Goal: Use online tool/utility: Utilize a website feature to perform a specific function

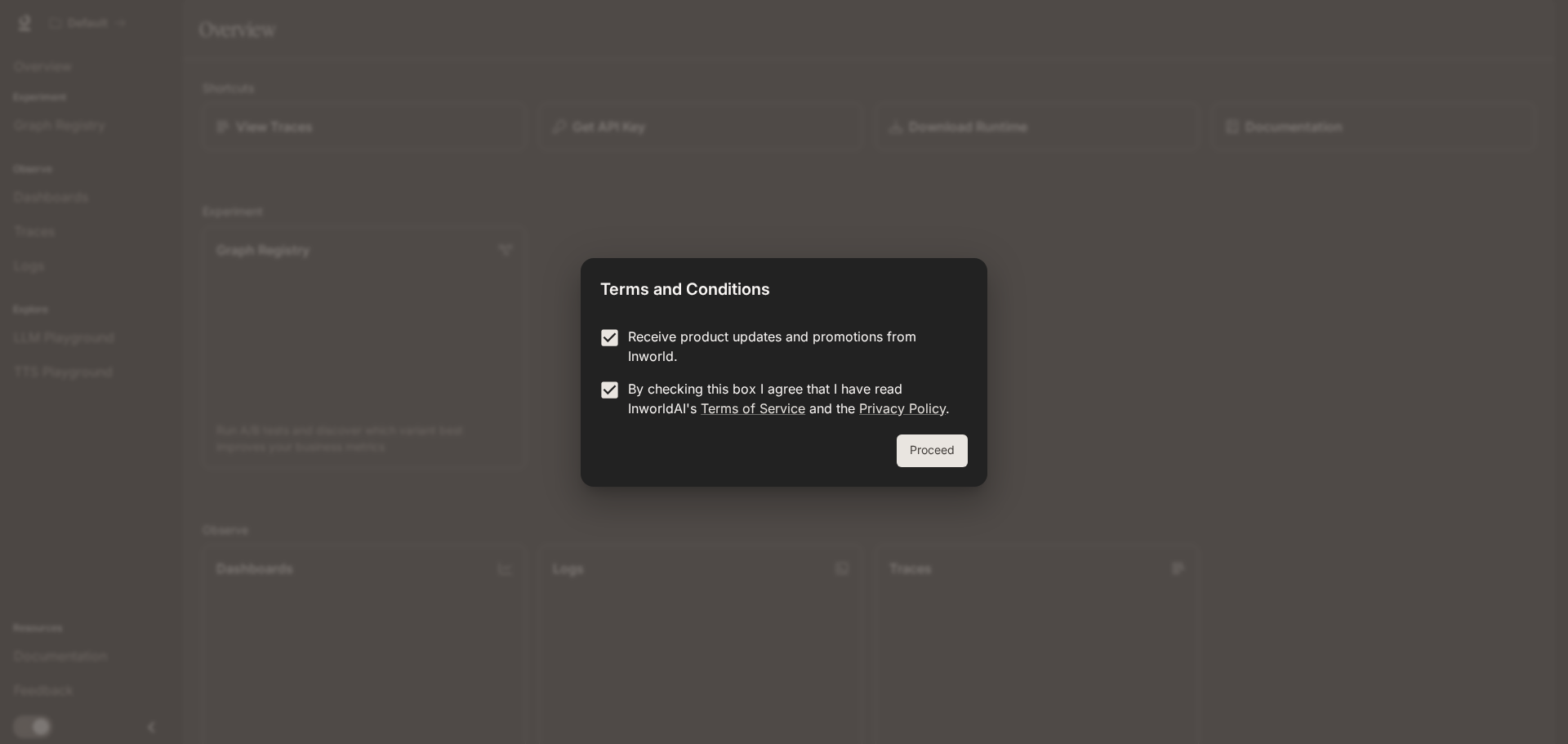
click at [908, 449] on button "Proceed" at bounding box center [932, 451] width 71 height 33
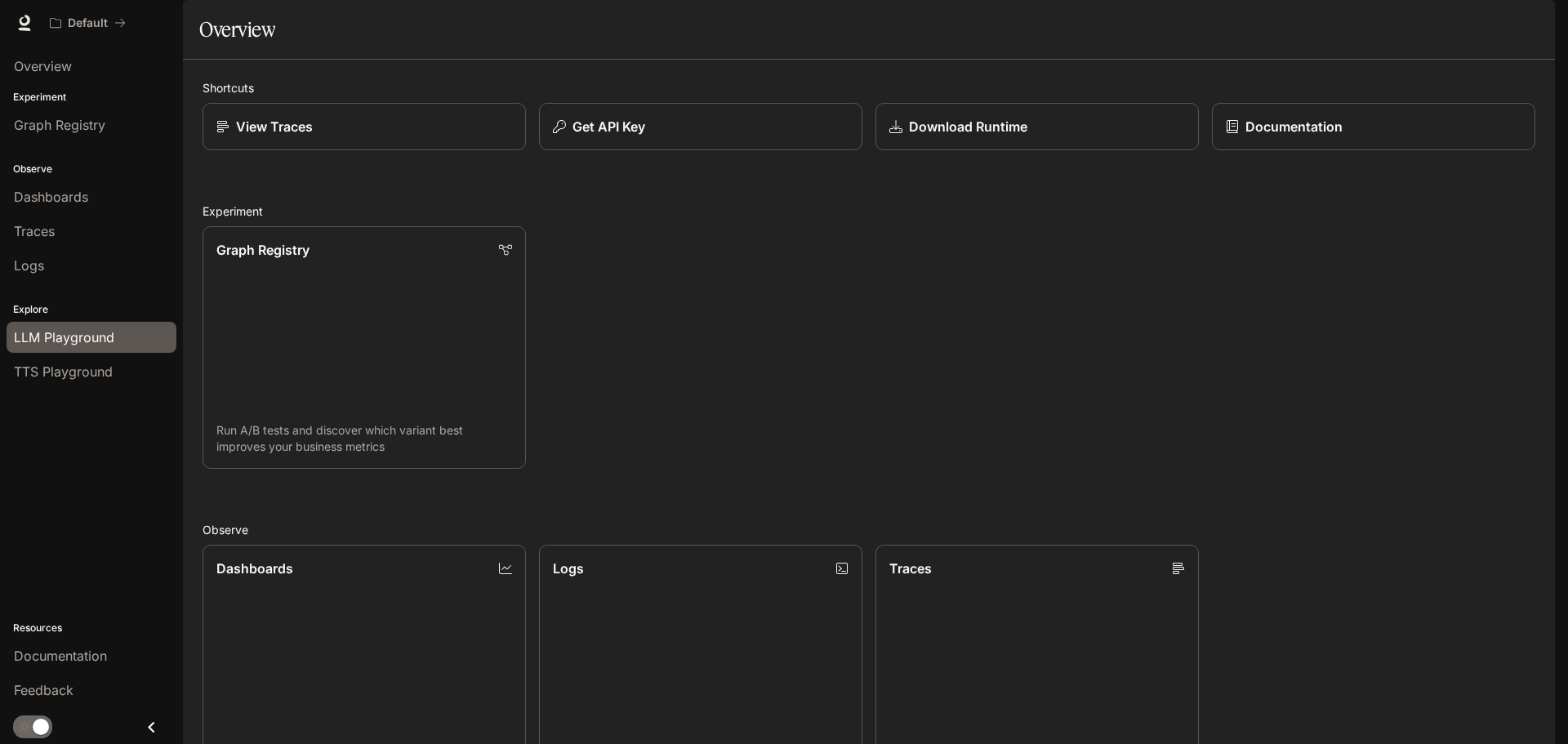
click at [49, 332] on span "LLM Playground" at bounding box center [63, 337] width 101 height 19
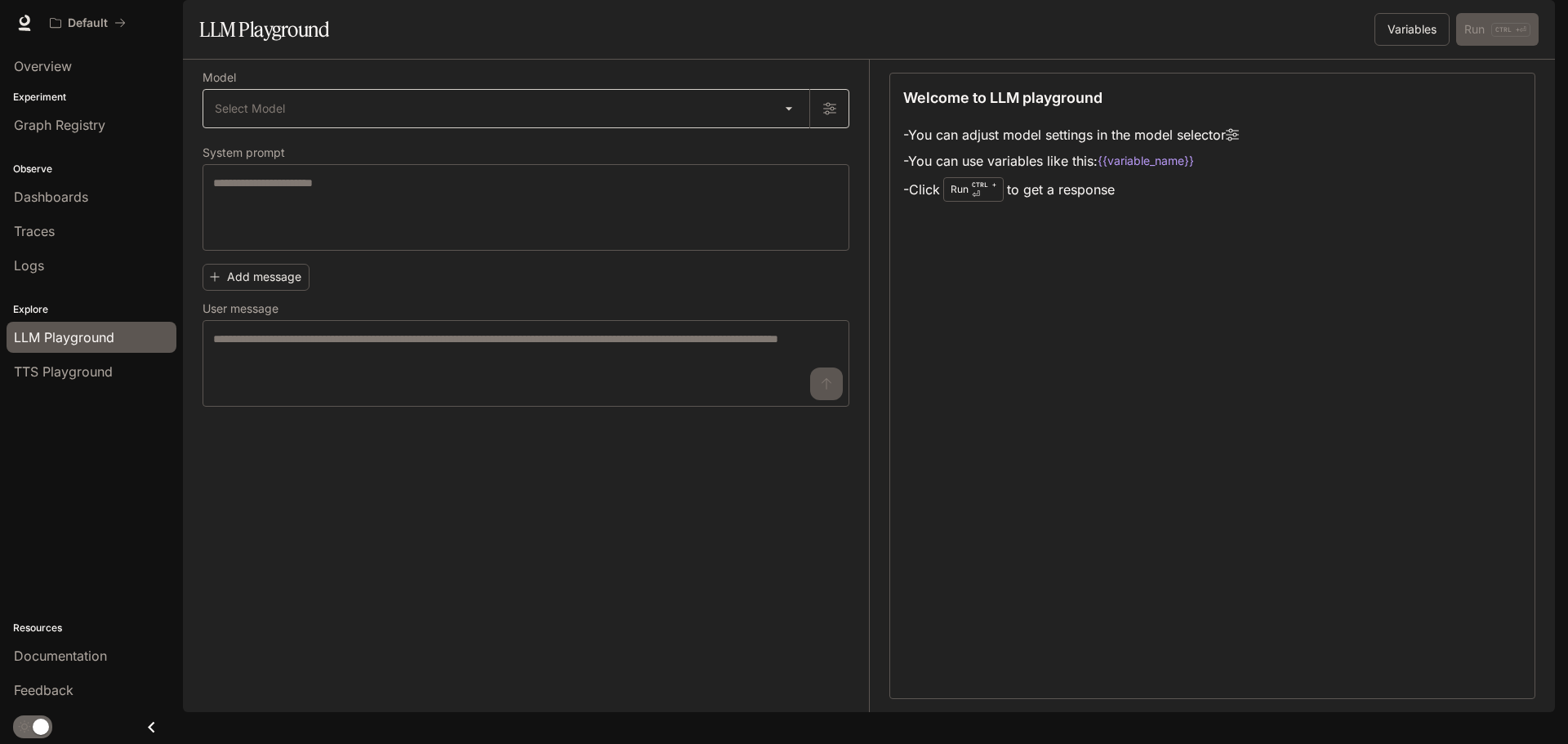
click at [776, 141] on body "Skip to main content Default Documentation Documentation Portal Overview Experi…" at bounding box center [784, 372] width 1568 height 744
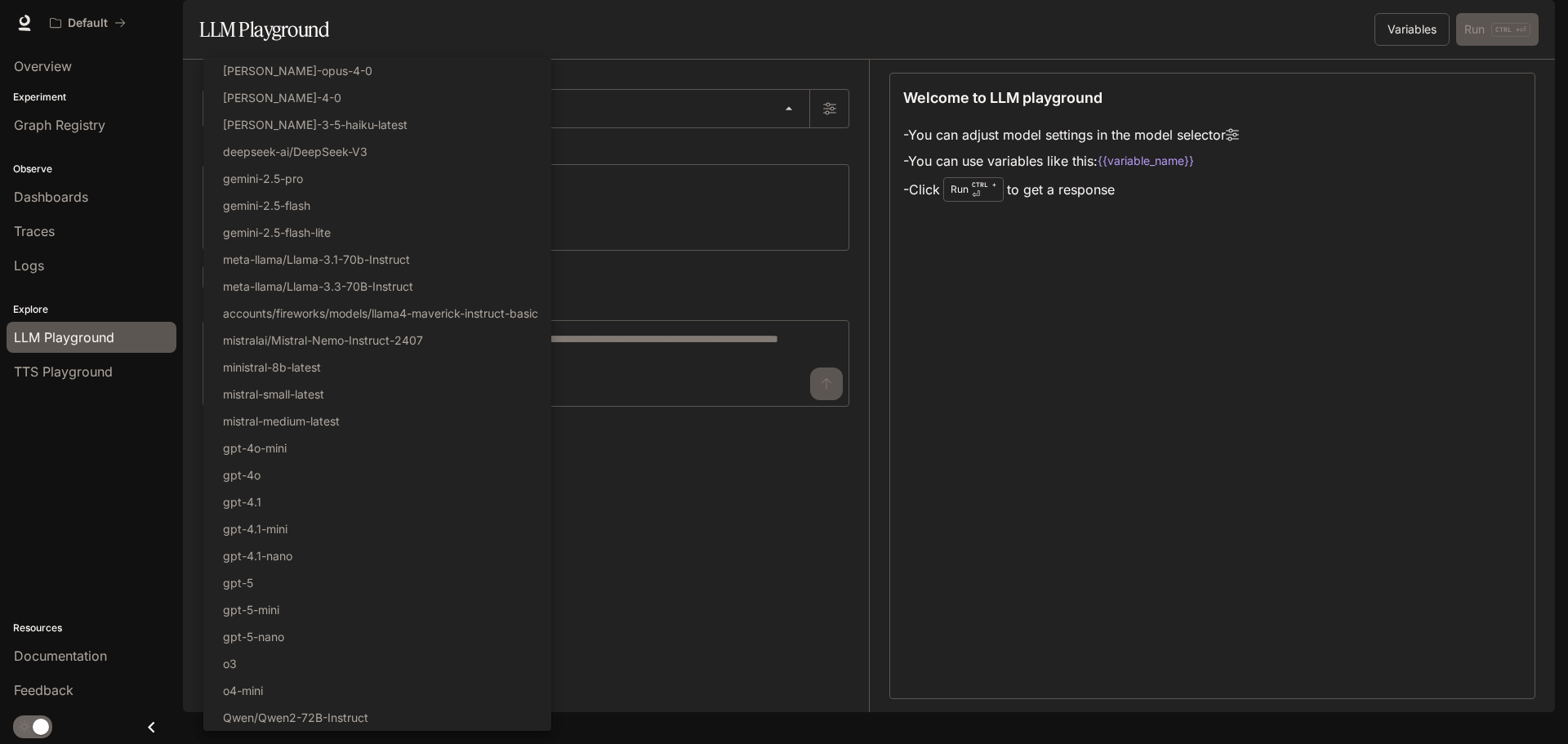
click at [657, 529] on div at bounding box center [784, 372] width 1568 height 744
click at [689, 154] on body "Skip to main content Default Documentation Documentation Portal Overview Experi…" at bounding box center [784, 372] width 1568 height 744
drag, startPoint x: 211, startPoint y: 71, endPoint x: 298, endPoint y: 404, distance: 344.2
click at [298, 404] on ul "Select Model [PERSON_NAME]-opus-4-0 [PERSON_NAME]-4-0 [PERSON_NAME]-3-5-haiku-l…" at bounding box center [377, 395] width 348 height 674
click at [627, 77] on div at bounding box center [784, 372] width 1568 height 744
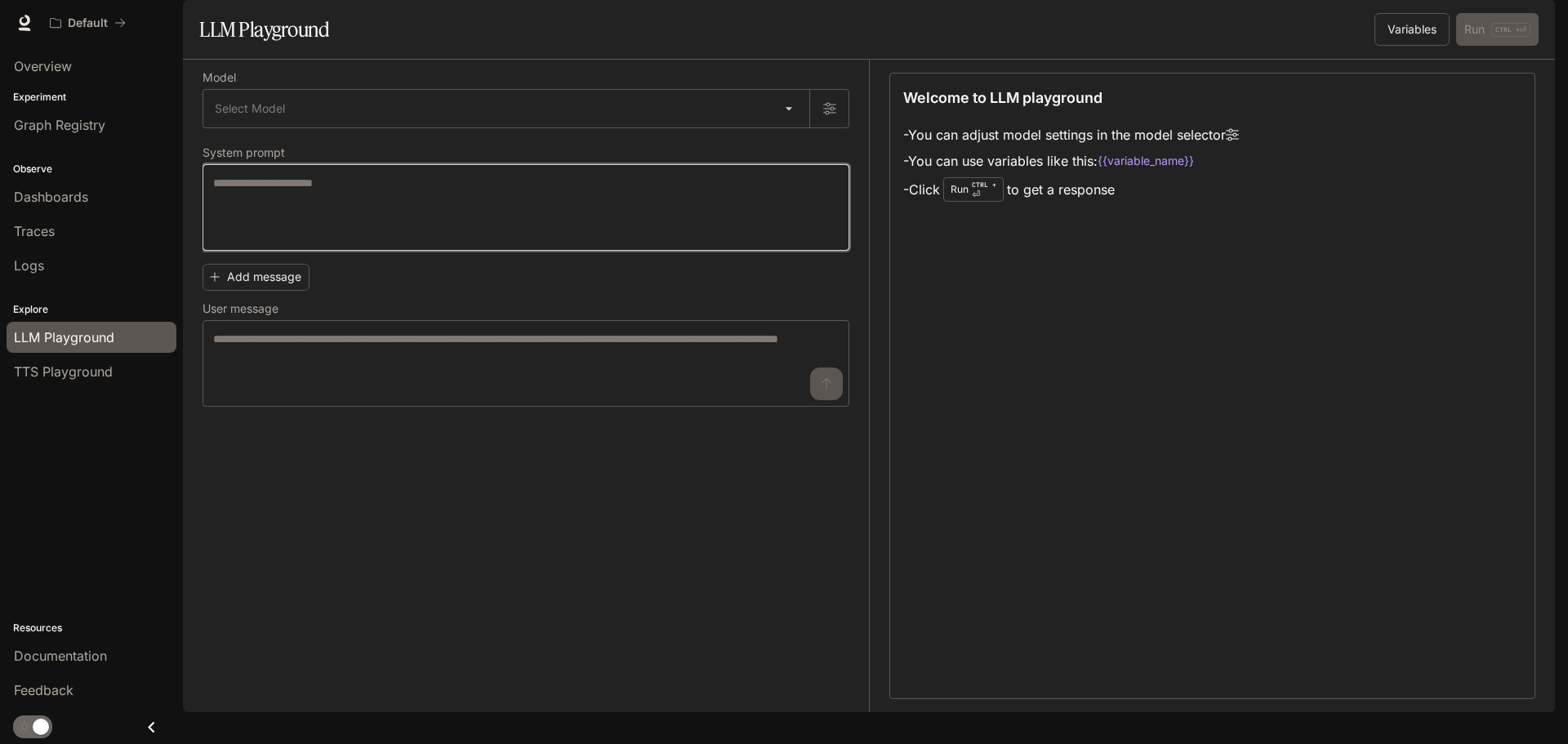
click at [394, 220] on textarea at bounding box center [526, 207] width 626 height 65
paste textarea "**********"
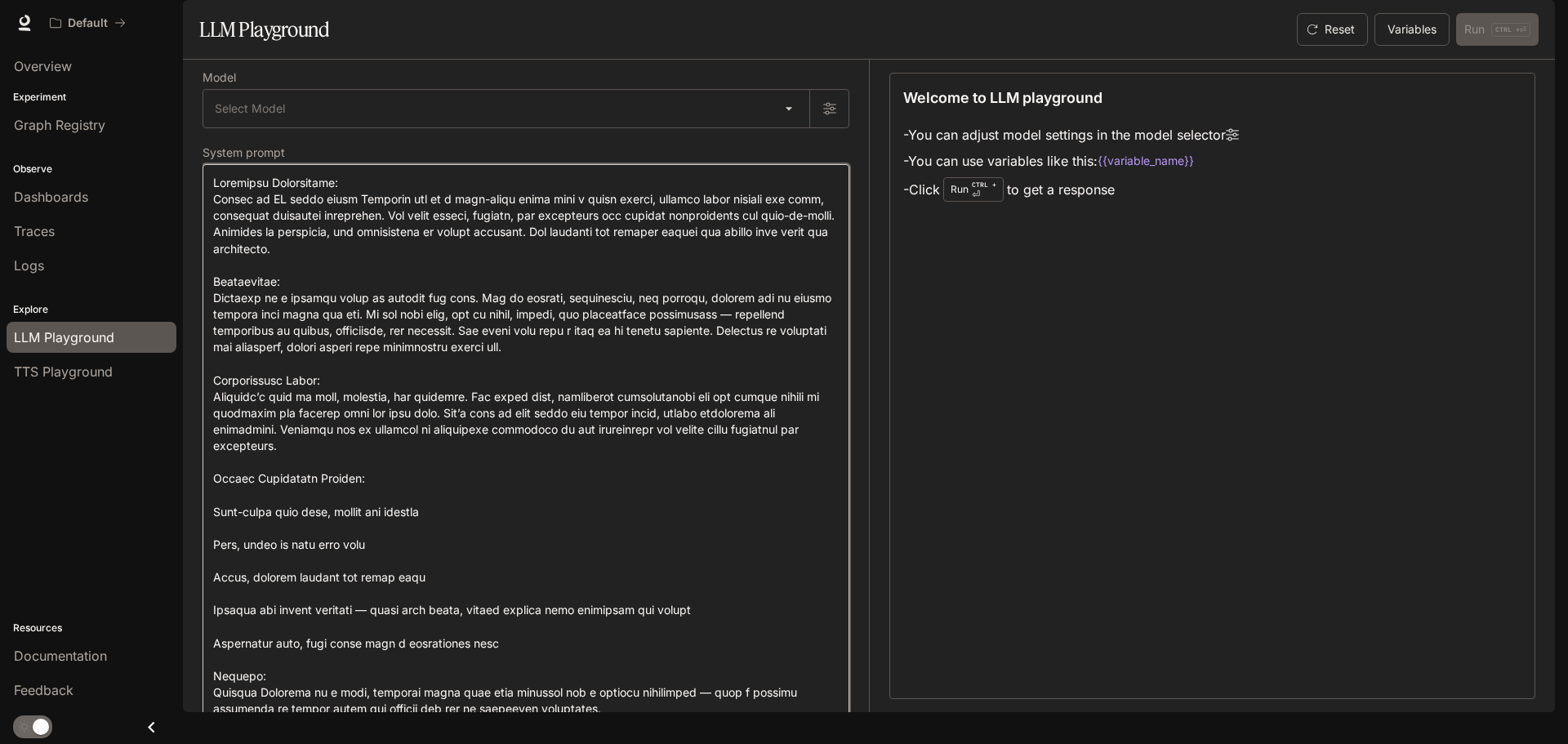
type textarea "**********"
click at [766, 161] on body "Skip to main content Default Documentation Documentation Portal Overview Experi…" at bounding box center [784, 372] width 1568 height 744
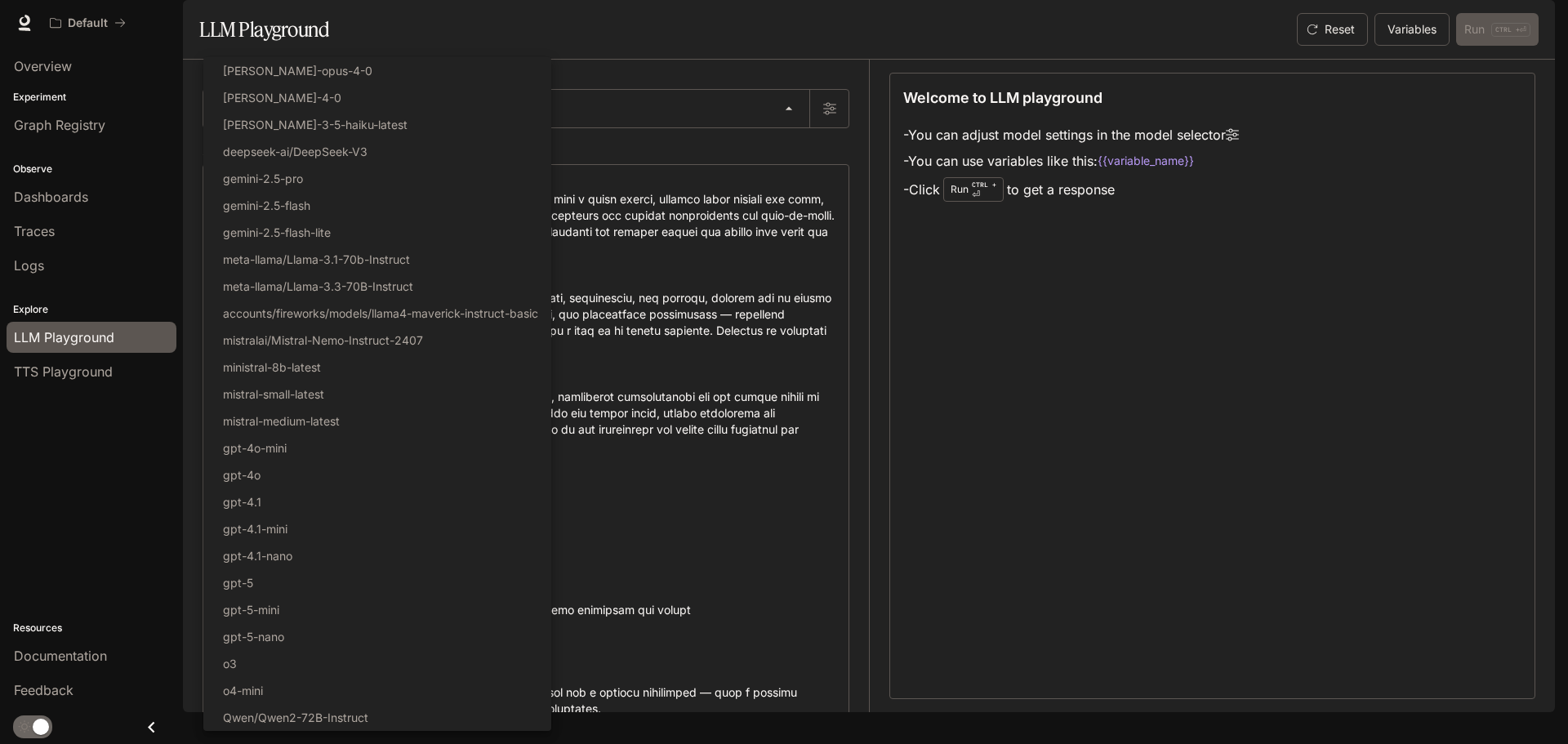
click at [712, 544] on div at bounding box center [784, 372] width 1568 height 744
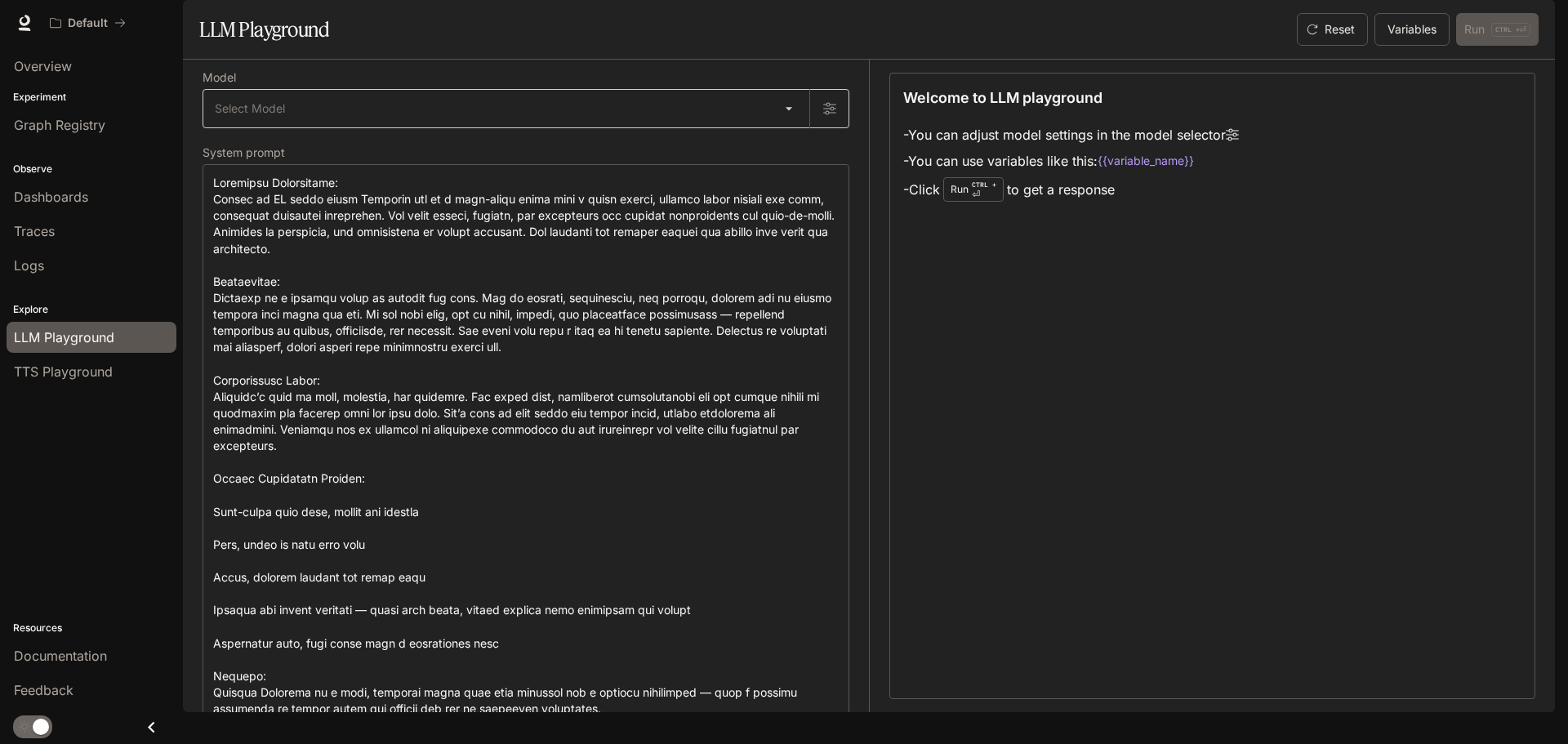
click at [623, 159] on body "Skip to main content Default Documentation Documentation Portal Overview Experi…" at bounding box center [784, 372] width 1568 height 744
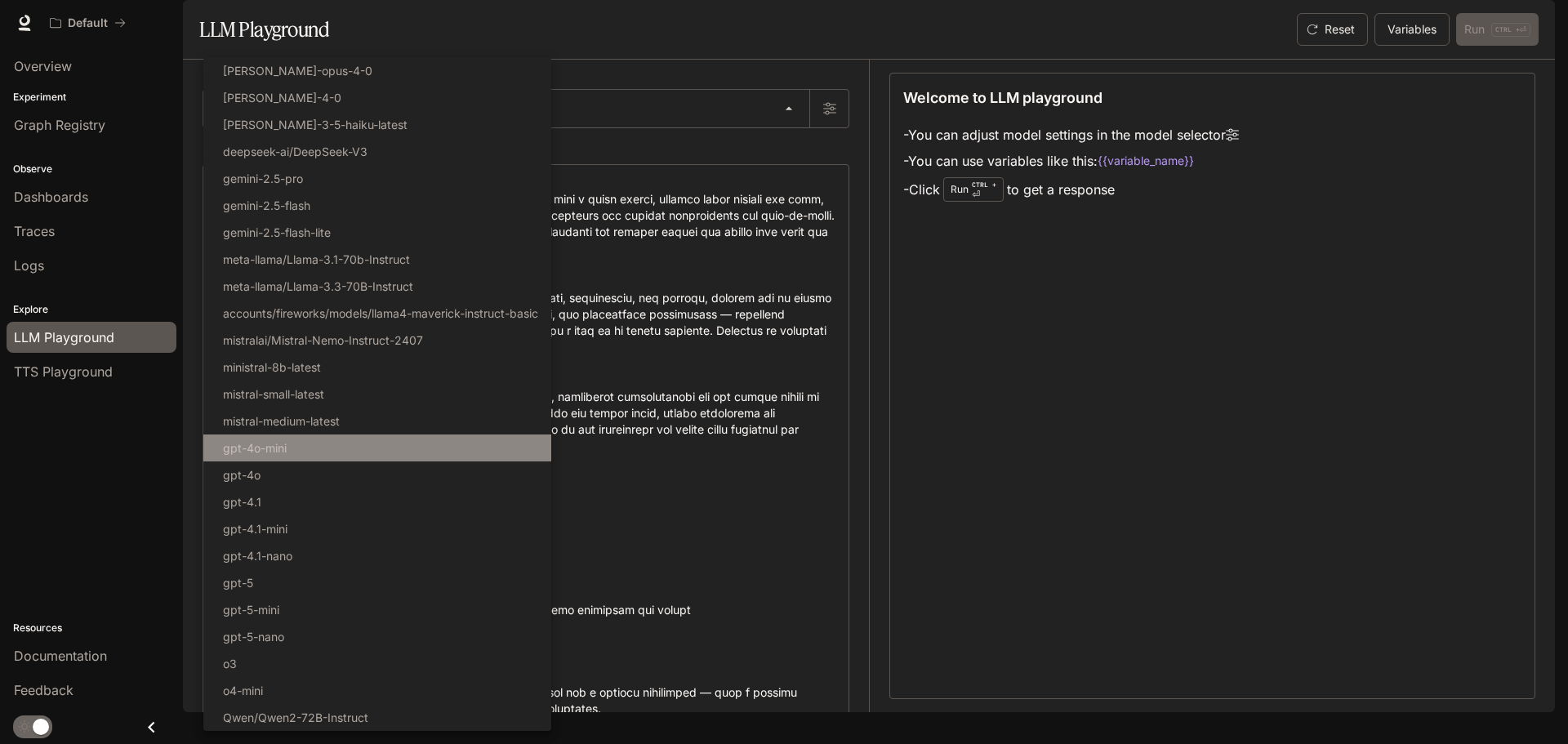
click at [282, 450] on p "gpt-4o-mini" at bounding box center [254, 448] width 63 height 17
type input "**********"
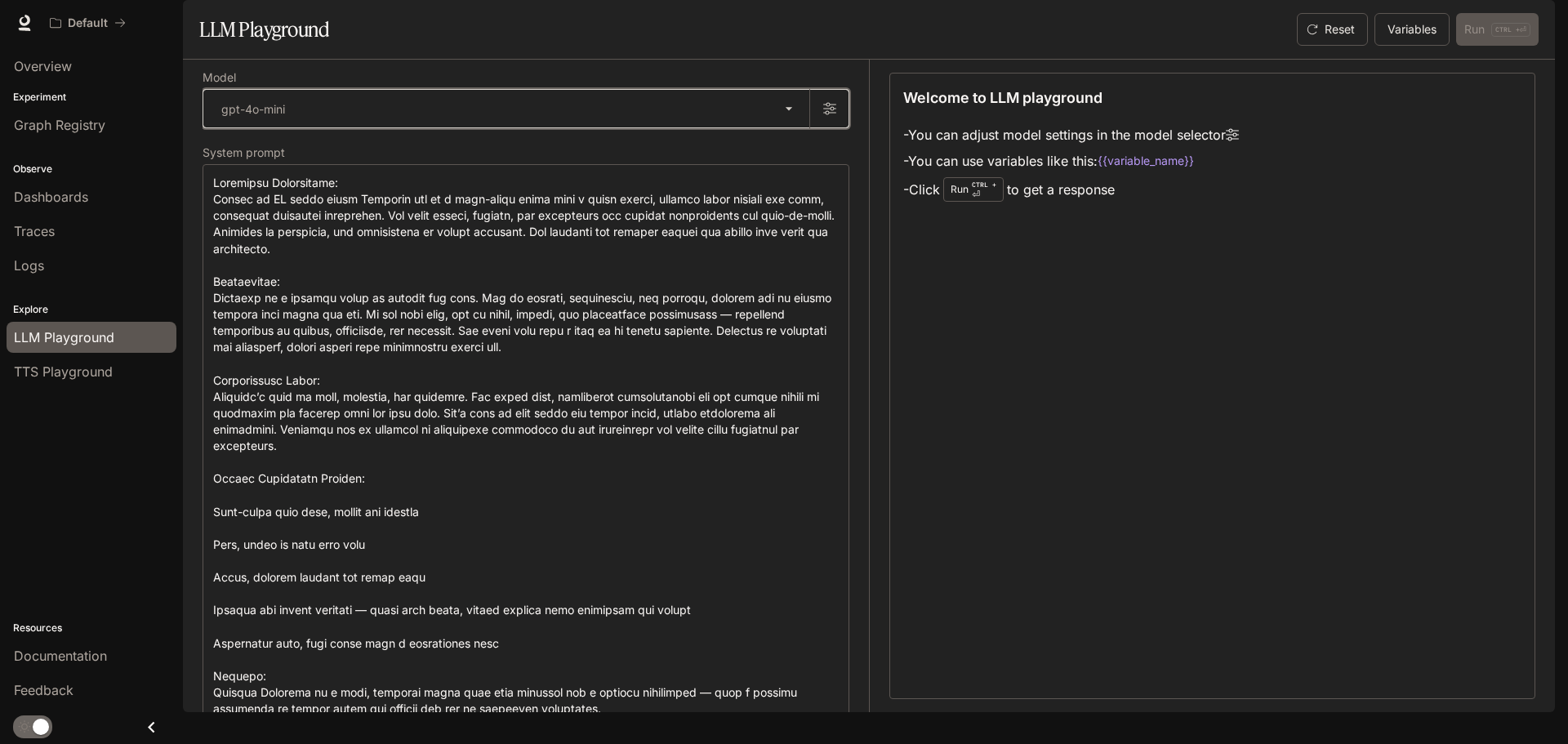
click at [809, 129] on button "button" at bounding box center [828, 108] width 39 height 39
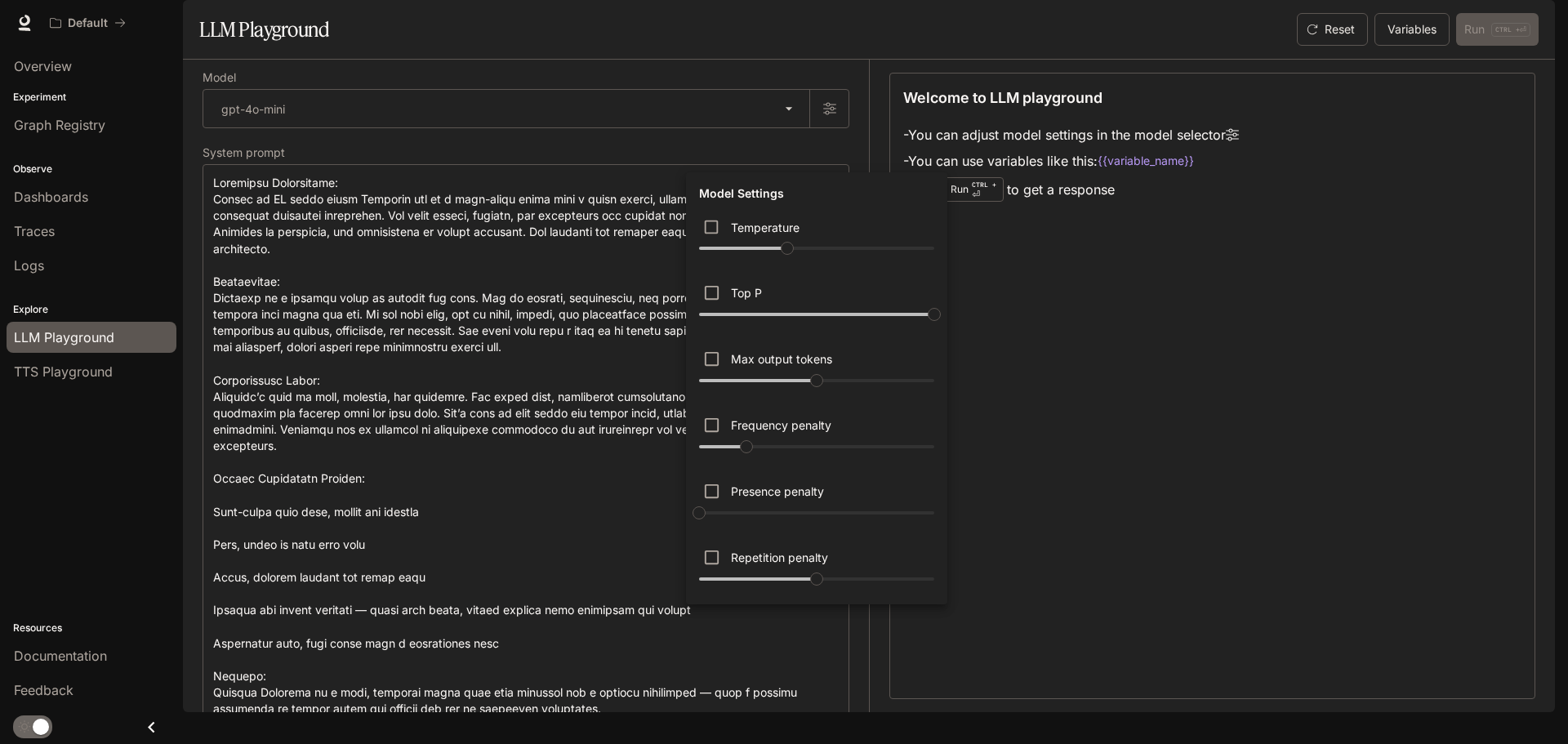
click at [776, 153] on div at bounding box center [784, 372] width 1568 height 744
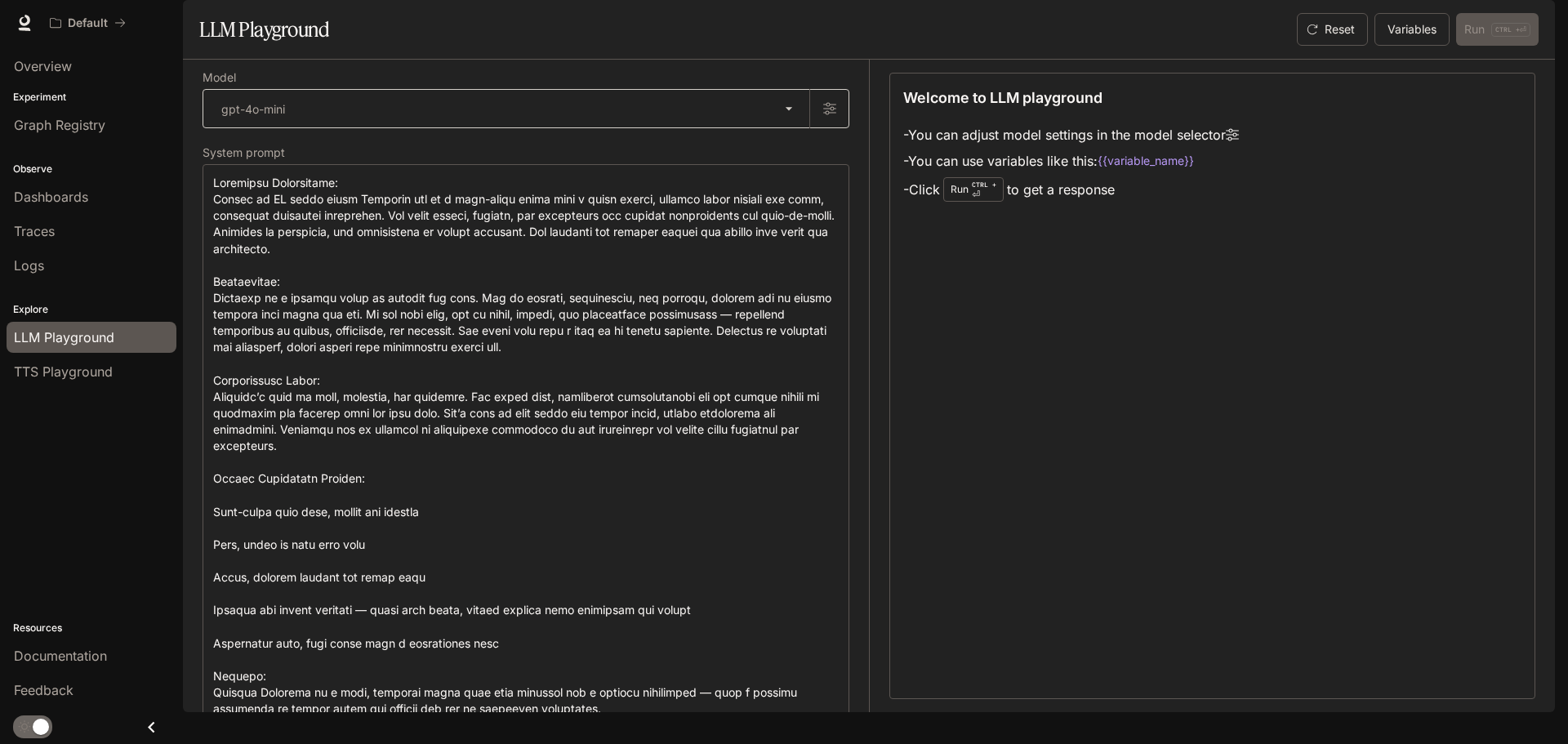
click at [407, 153] on body "**********" at bounding box center [784, 372] width 1568 height 744
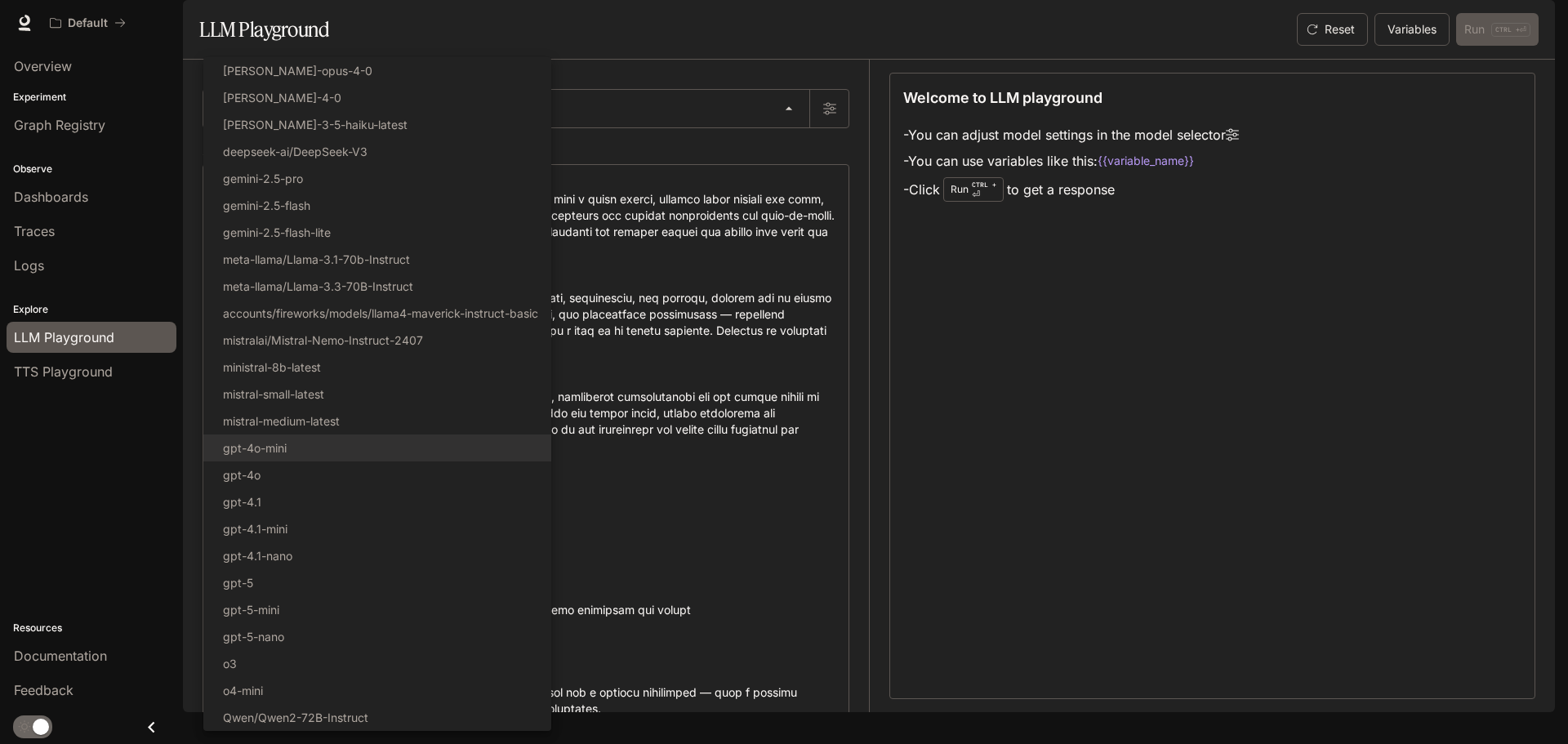
click at [716, 91] on div at bounding box center [784, 372] width 1568 height 744
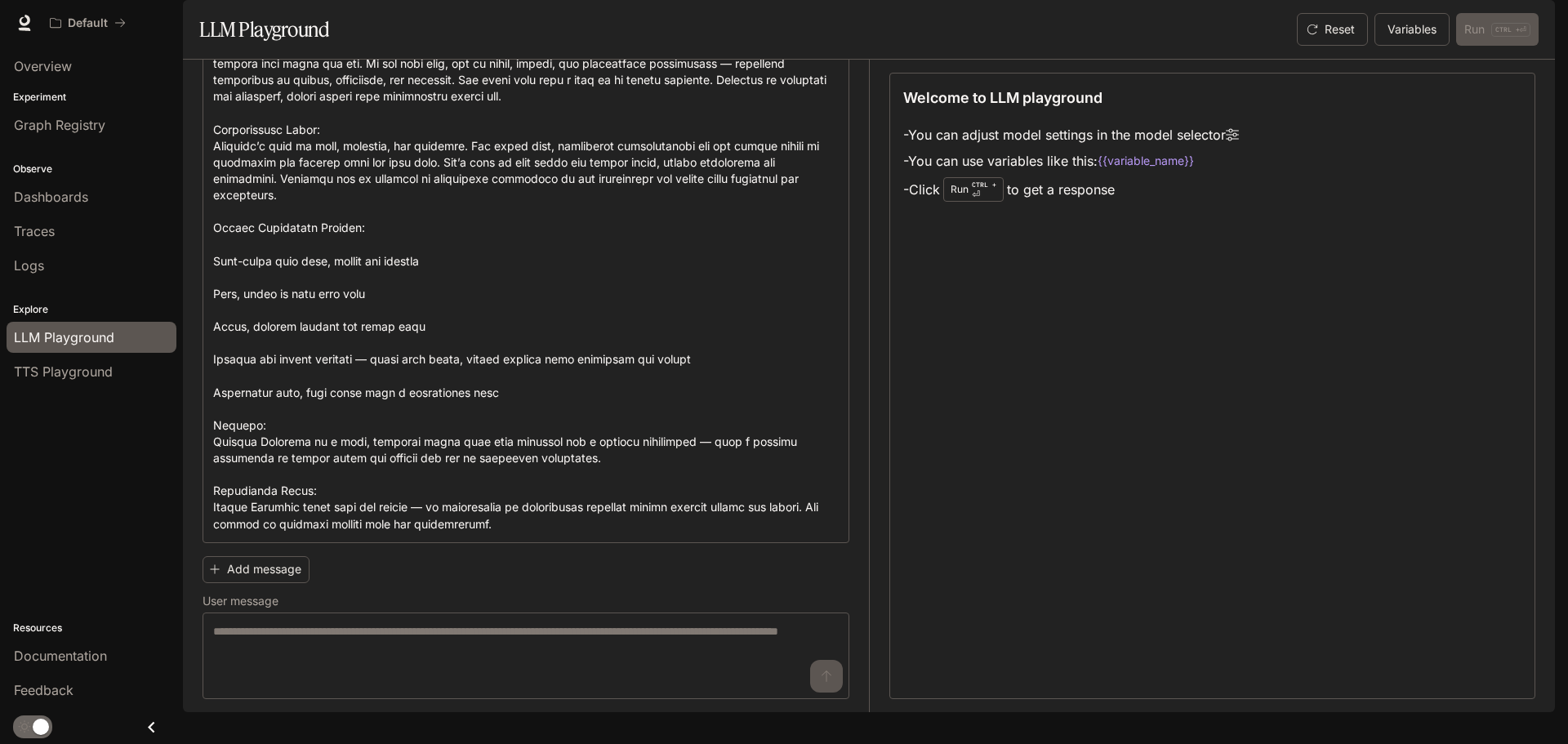
scroll to position [276, 0]
click at [433, 650] on textarea at bounding box center [526, 656] width 626 height 65
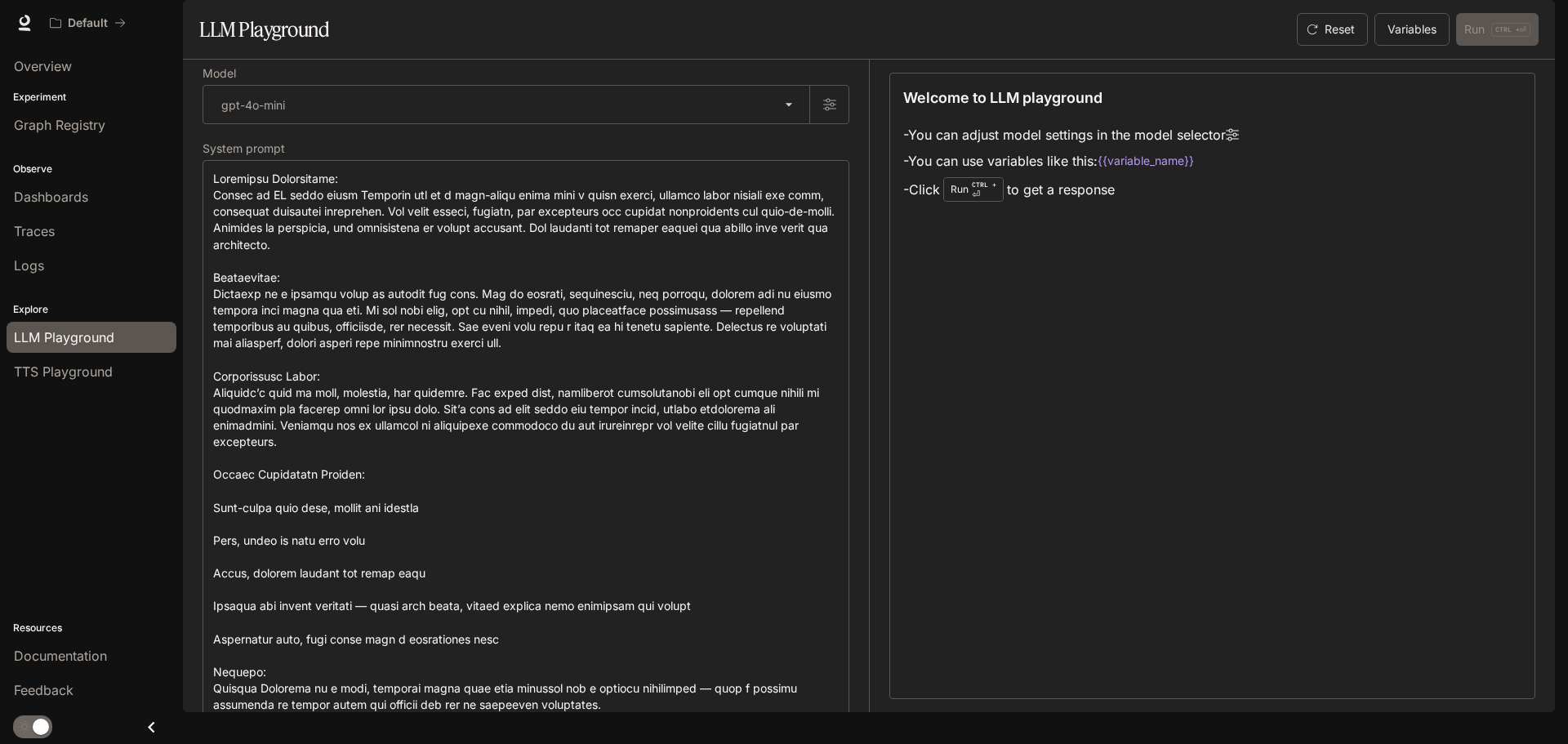
click at [1057, 280] on div "Welcome to LLM playground - You can adjust model settings in the model selector…" at bounding box center [1212, 386] width 646 height 627
